Goal: Transaction & Acquisition: Book appointment/travel/reservation

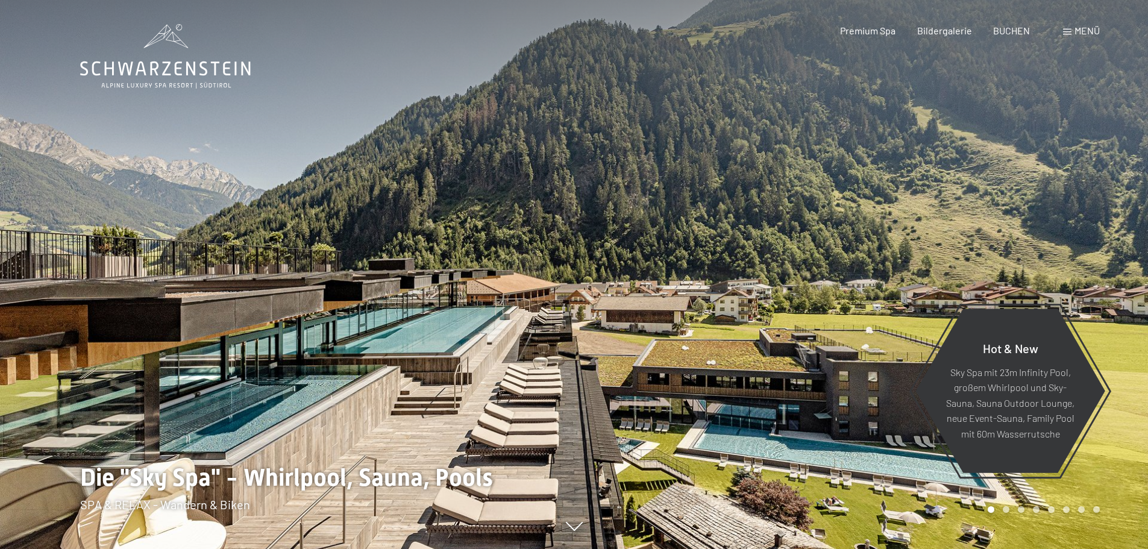
click at [1063, 28] on div "Menü" at bounding box center [1081, 30] width 37 height 13
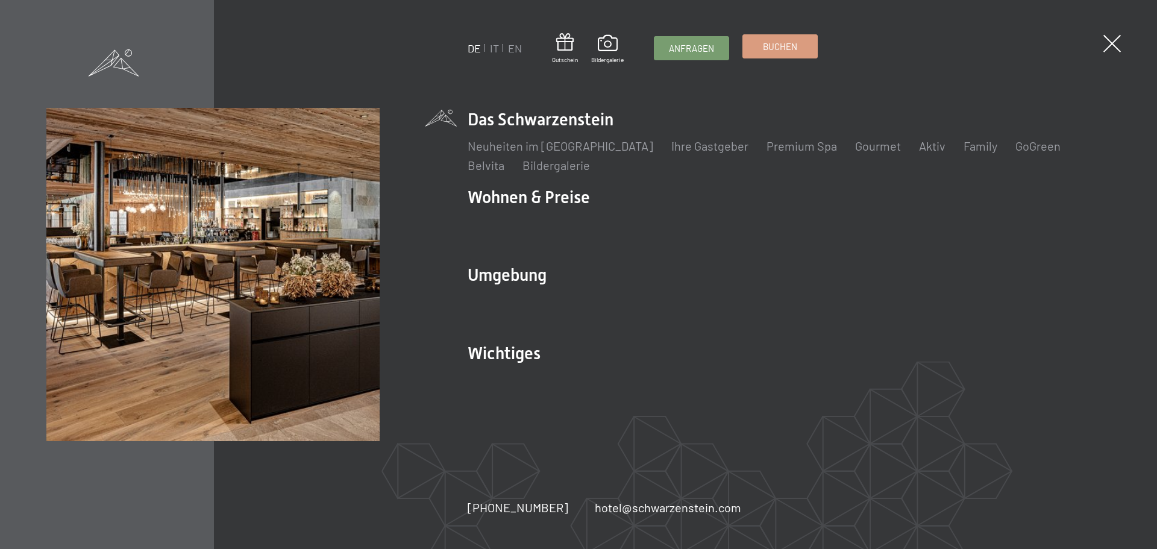
click at [776, 55] on link "Buchen" at bounding box center [780, 46] width 74 height 23
click at [1114, 39] on span at bounding box center [1112, 43] width 25 height 25
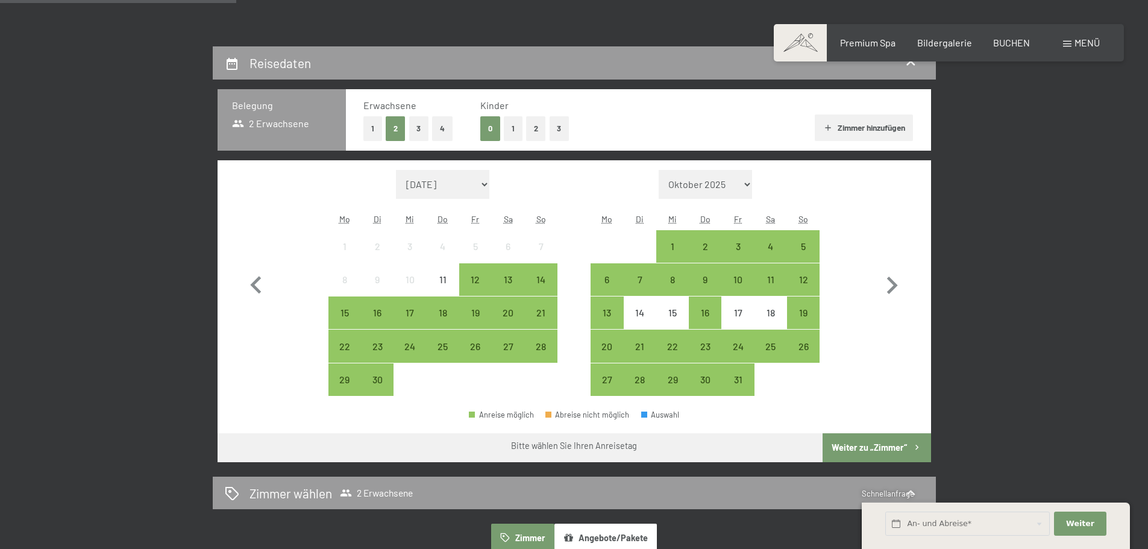
click at [442, 137] on button "4" at bounding box center [442, 128] width 20 height 25
click at [888, 122] on button "Zimmer hinzufügen" at bounding box center [864, 128] width 98 height 27
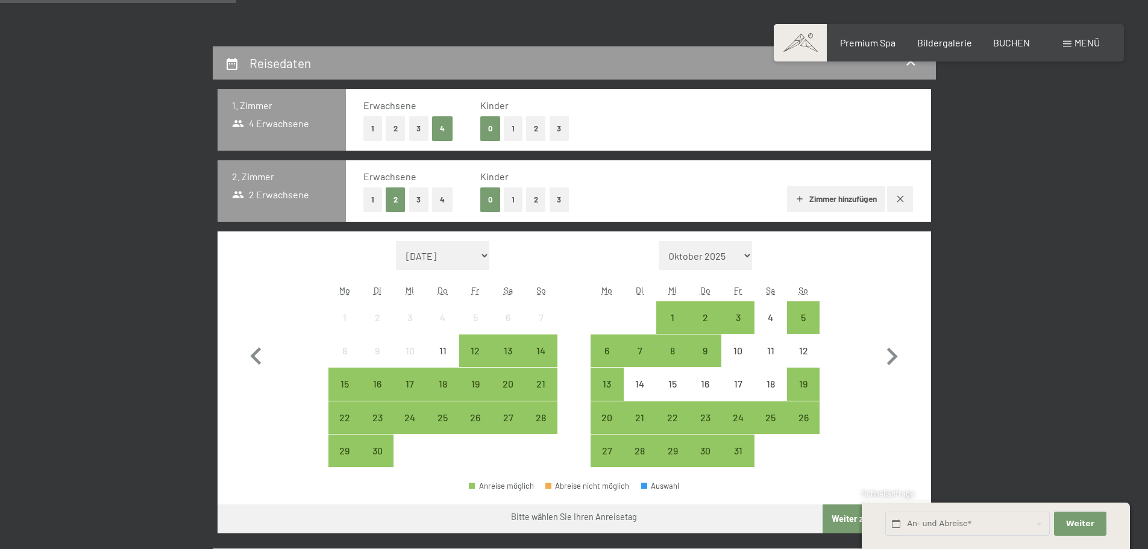
click at [399, 204] on button "2" at bounding box center [396, 199] width 20 height 25
click at [734, 414] on div "24" at bounding box center [738, 428] width 30 height 30
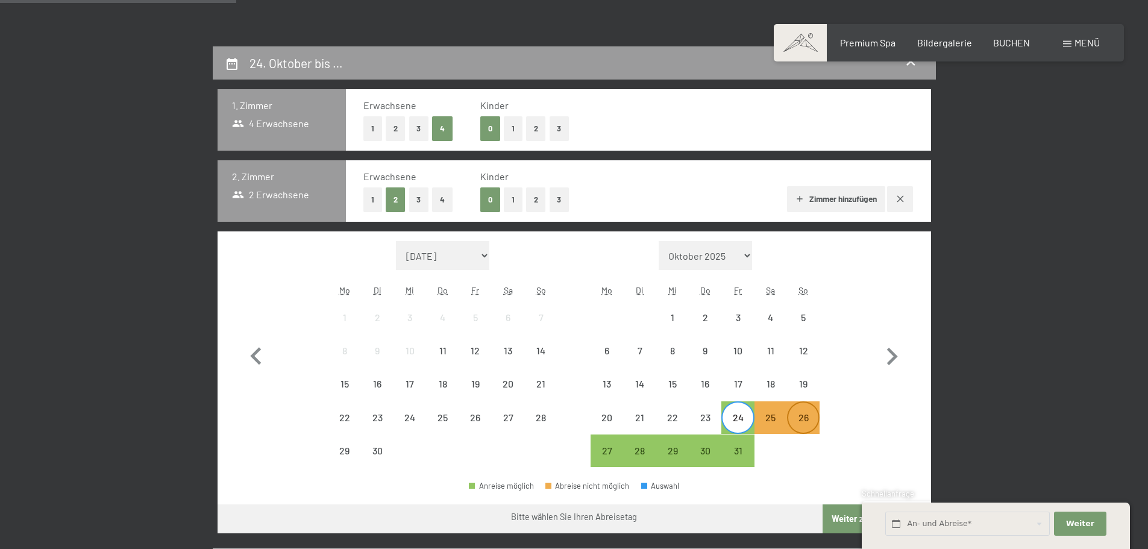
click at [807, 418] on div "26" at bounding box center [804, 428] width 30 height 30
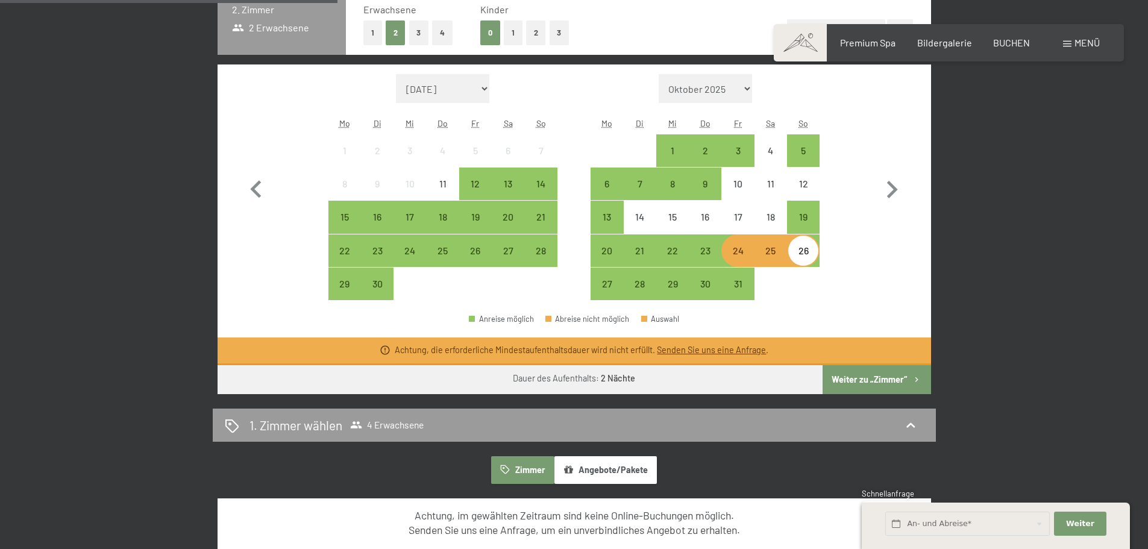
scroll to position [422, 0]
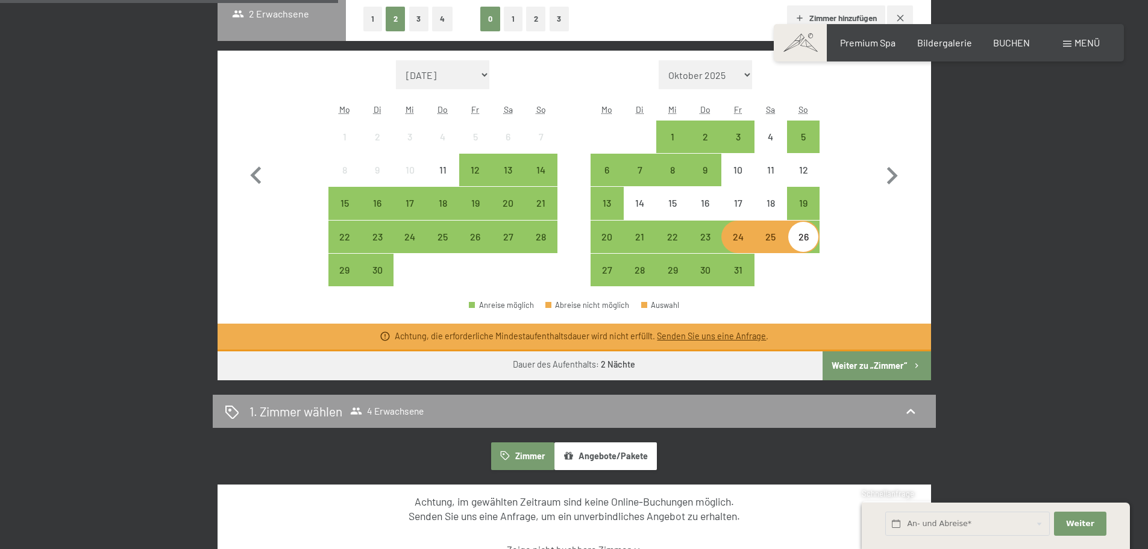
drag, startPoint x: 734, startPoint y: 238, endPoint x: 726, endPoint y: 247, distance: 11.1
click at [734, 238] on div "24" at bounding box center [738, 247] width 30 height 30
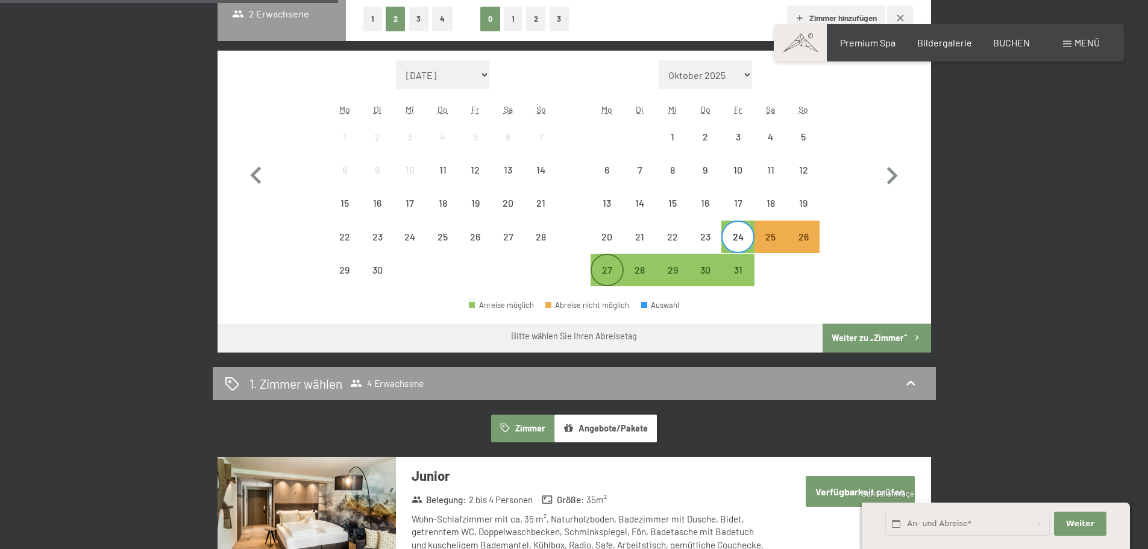
click at [599, 274] on div "27" at bounding box center [607, 280] width 30 height 30
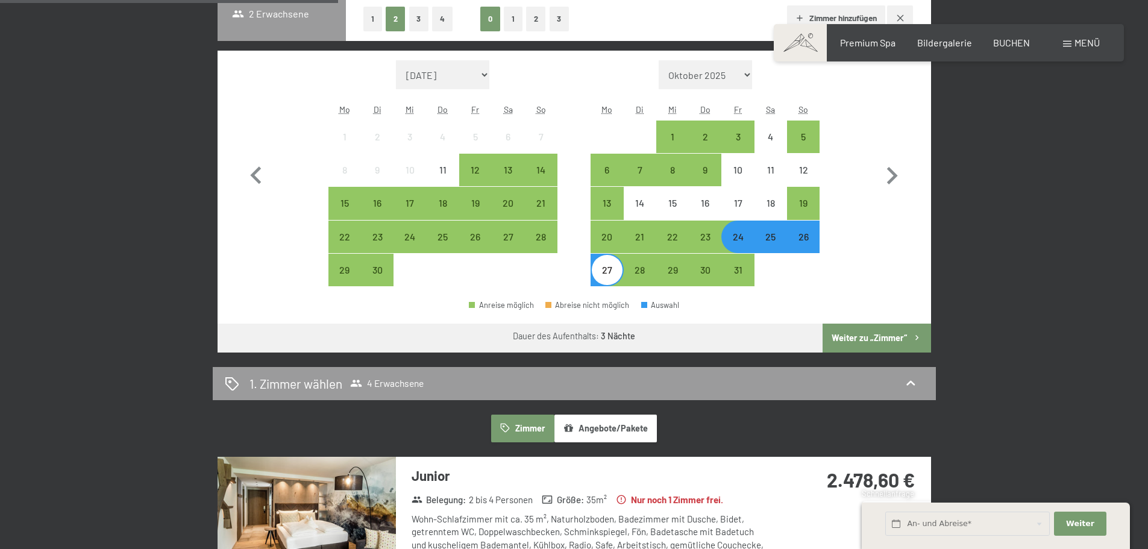
click at [726, 233] on div "24" at bounding box center [738, 247] width 30 height 30
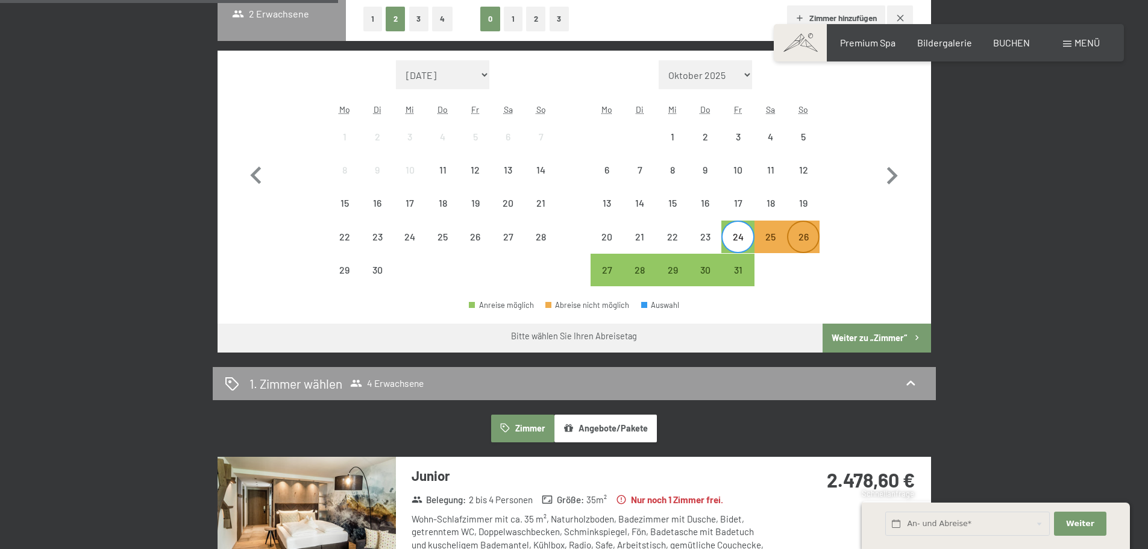
click at [807, 250] on div "26" at bounding box center [804, 247] width 30 height 30
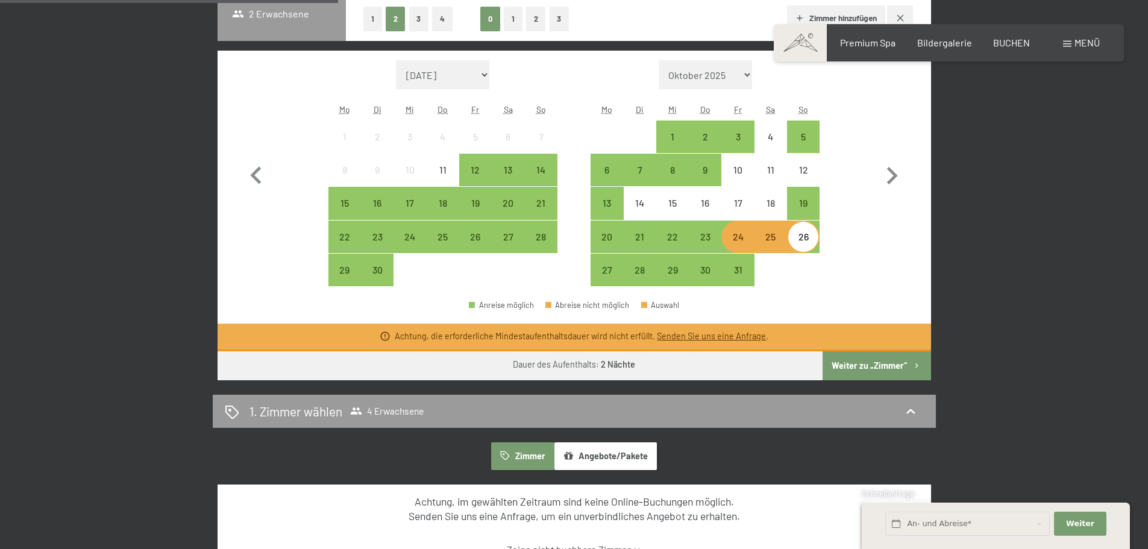
click at [737, 241] on div "24" at bounding box center [738, 247] width 30 height 30
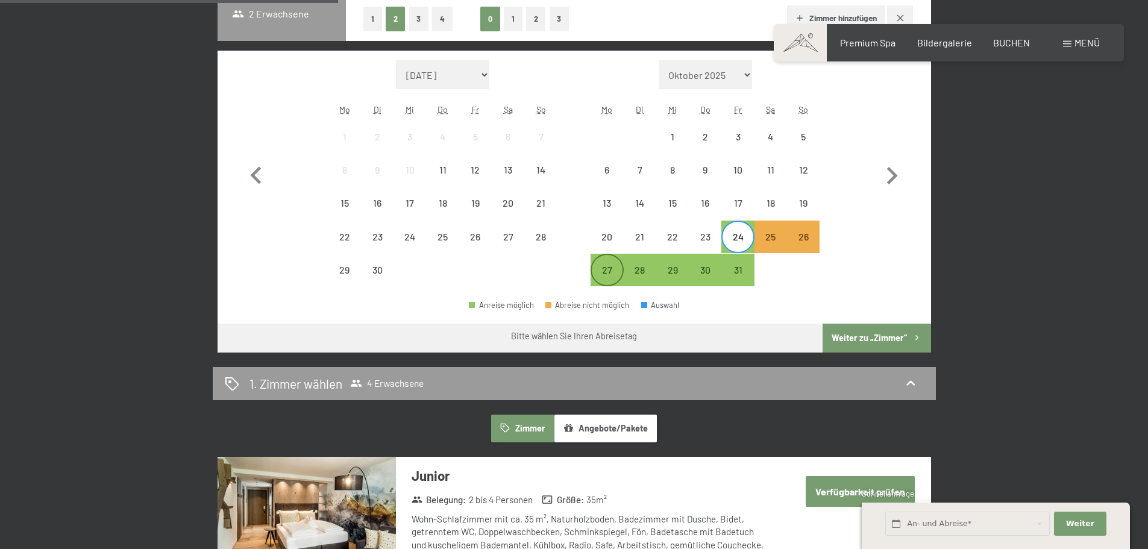
click at [604, 275] on div "27" at bounding box center [607, 280] width 30 height 30
